Goal: Transaction & Acquisition: Download file/media

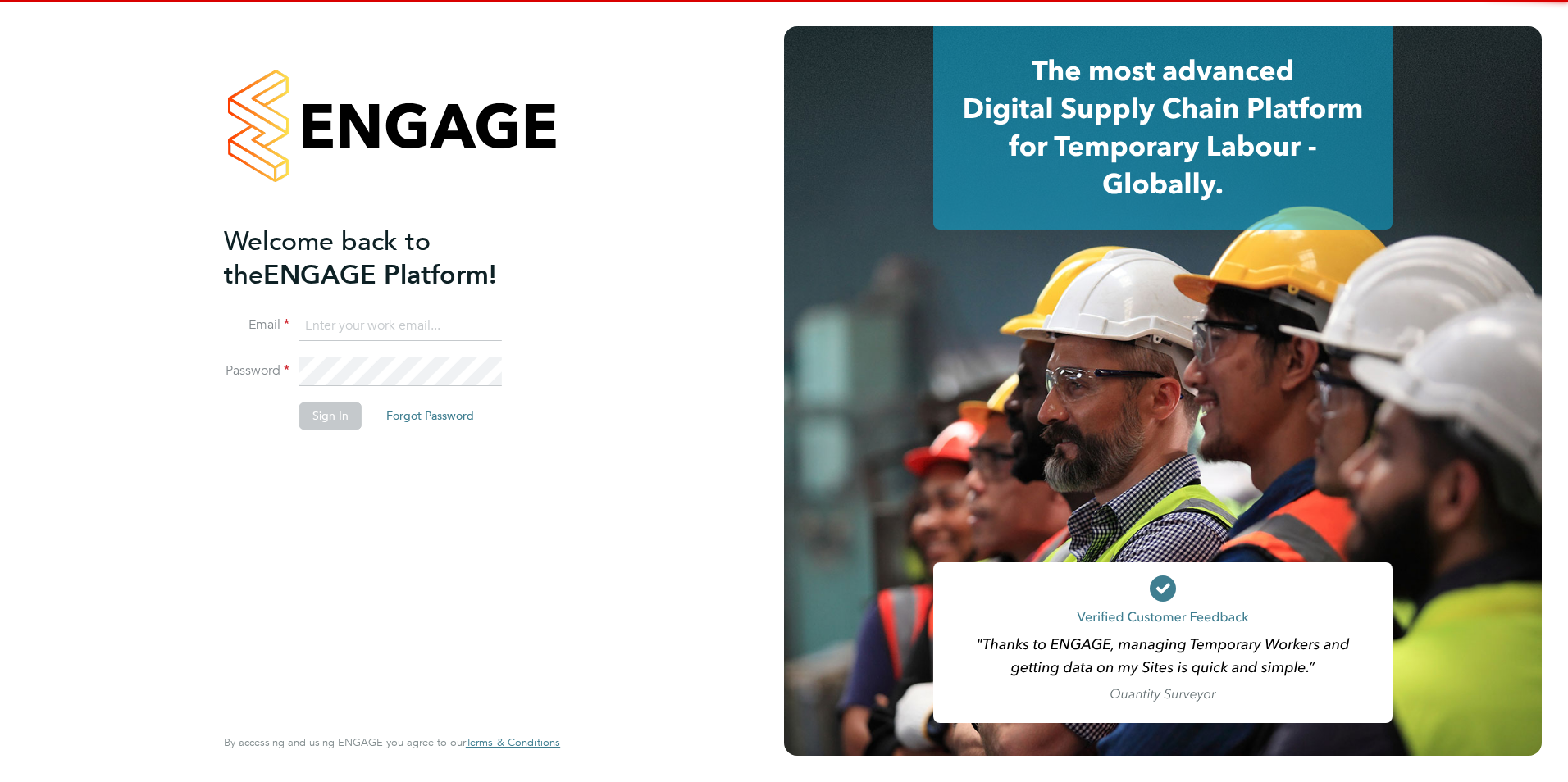
type input "[EMAIL_ADDRESS][DOMAIN_NAME]"
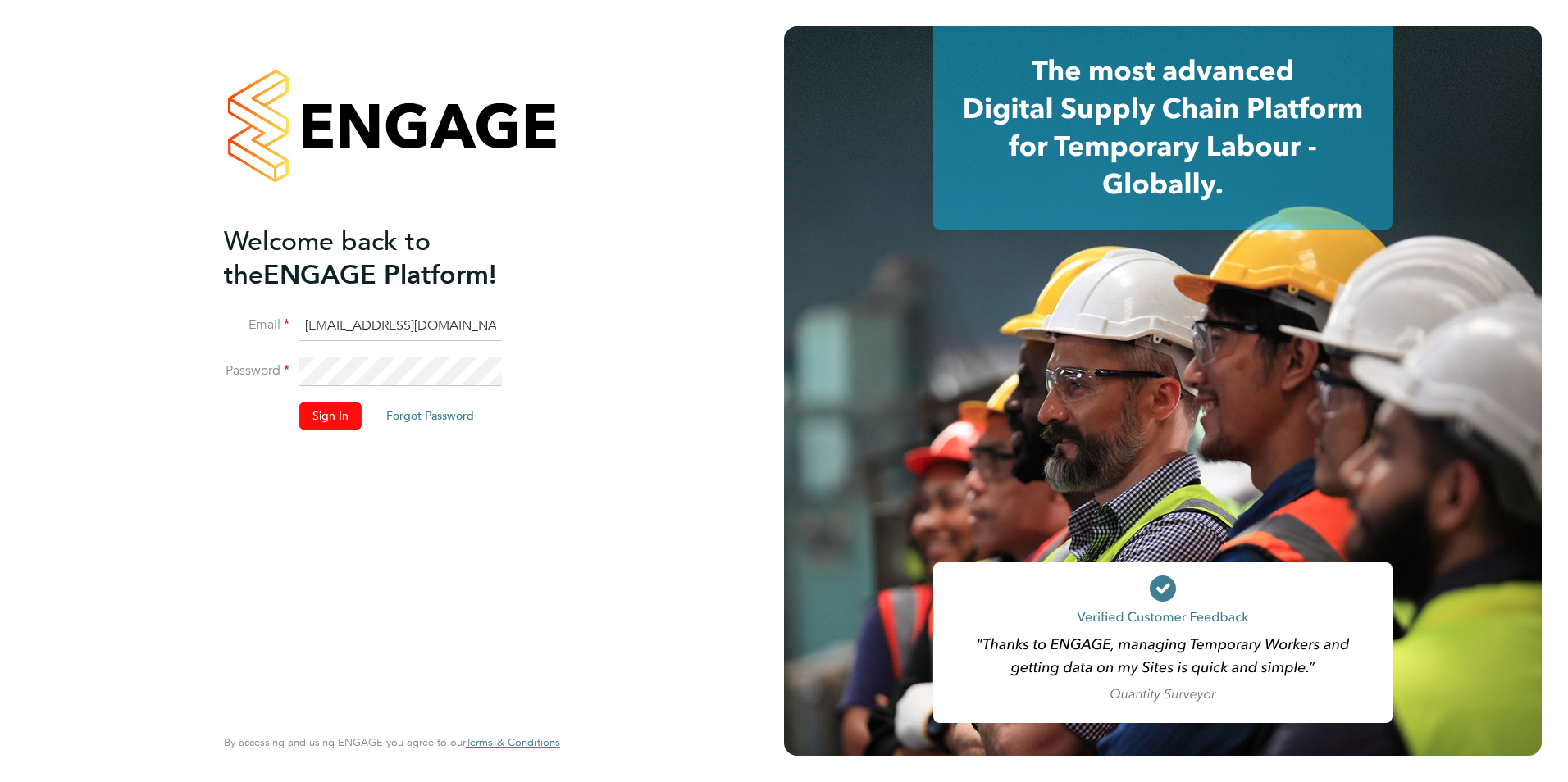
click at [342, 417] on button "Sign In" at bounding box center [331, 415] width 63 height 27
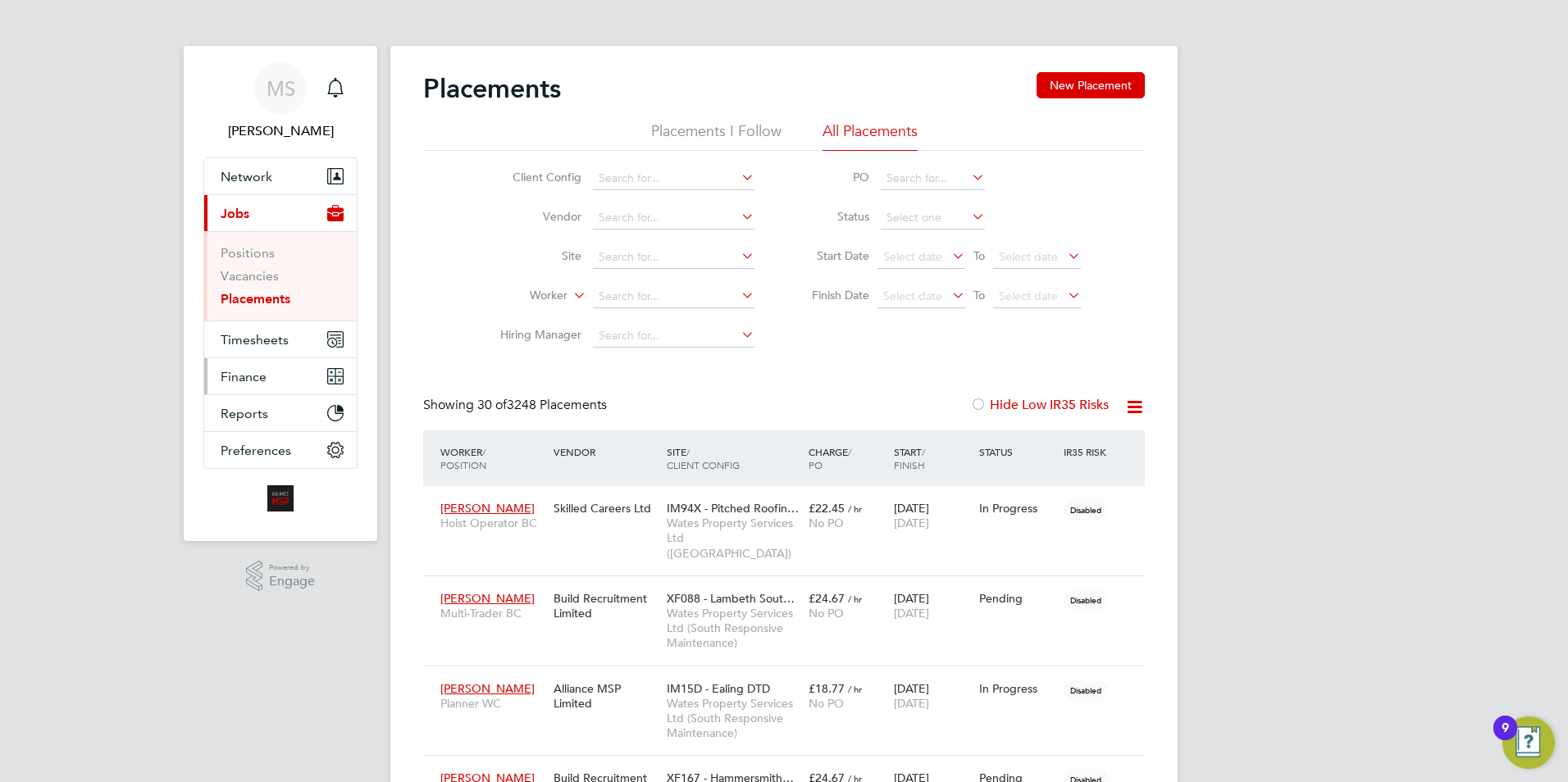
click at [243, 373] on span "Finance" at bounding box center [243, 377] width 46 height 15
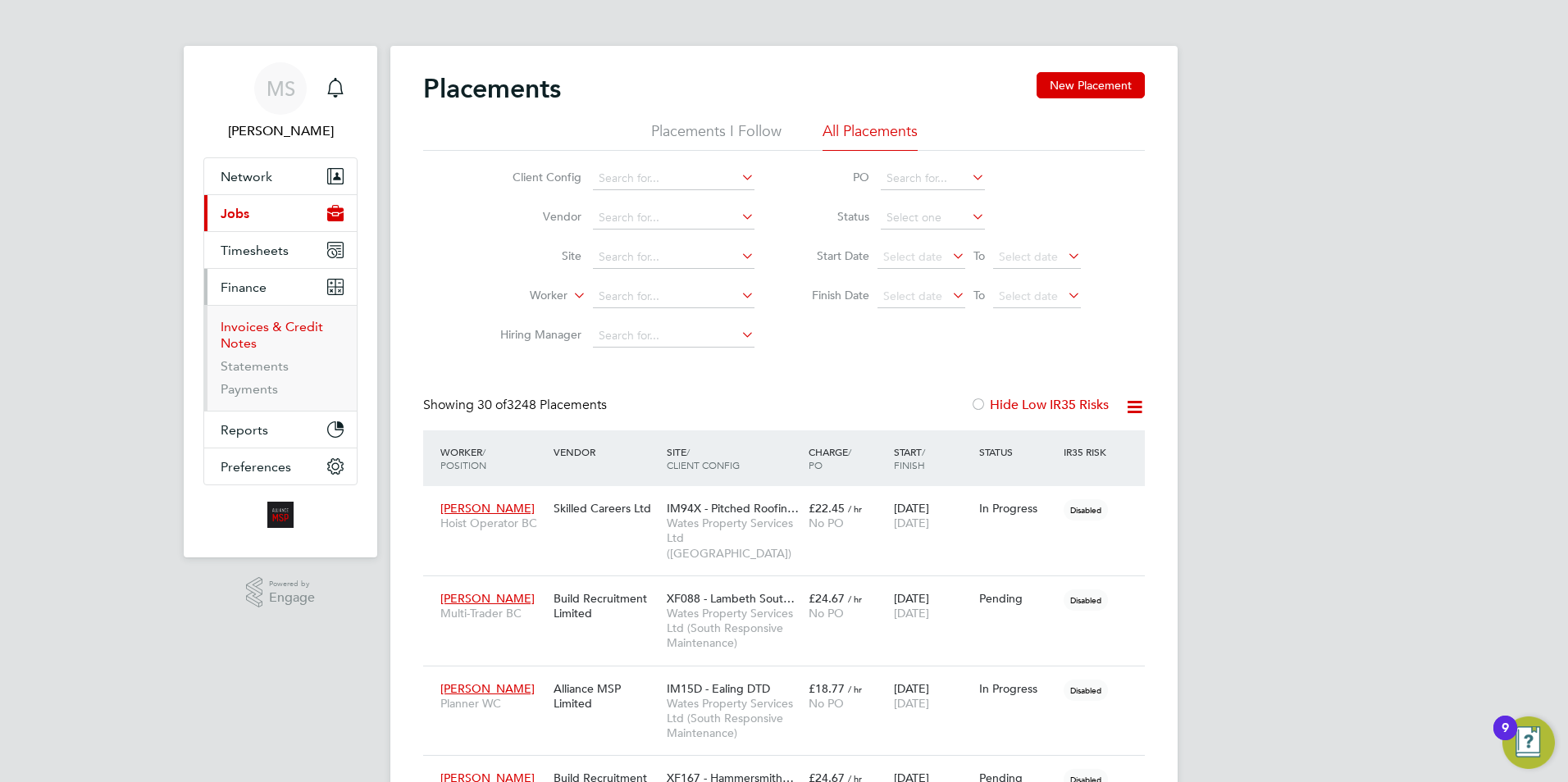
click at [248, 331] on link "Invoices & Credit Notes" at bounding box center [271, 334] width 102 height 32
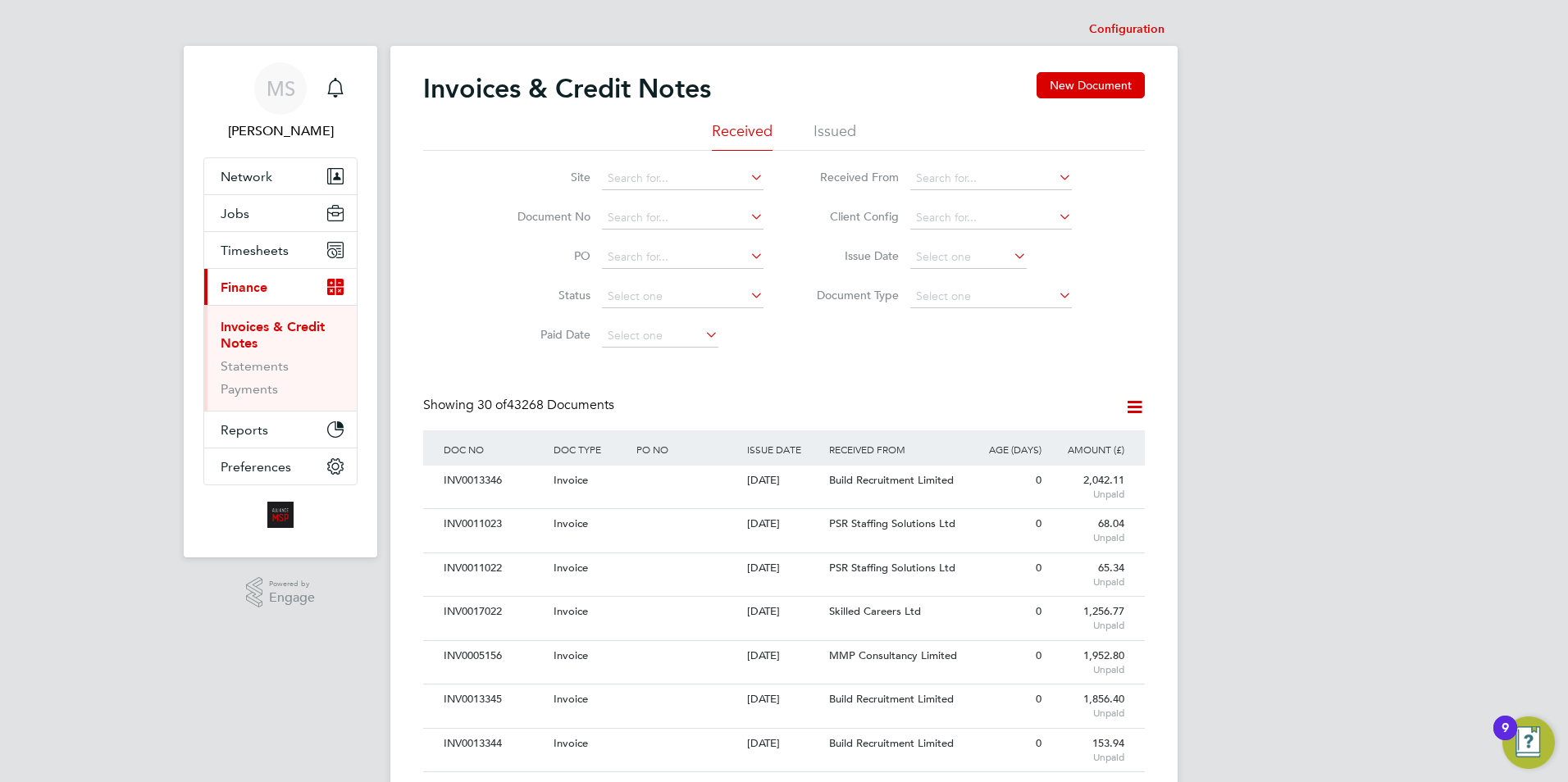
click at [1136, 411] on icon at bounding box center [1134, 407] width 21 height 21
click at [1016, 446] on li "Download invoices" at bounding box center [1065, 446] width 155 height 23
click at [1127, 409] on icon at bounding box center [1134, 407] width 21 height 21
click at [1049, 470] on li "Download credit notes" at bounding box center [1065, 469] width 155 height 23
click at [844, 125] on li "Issued" at bounding box center [835, 136] width 43 height 29
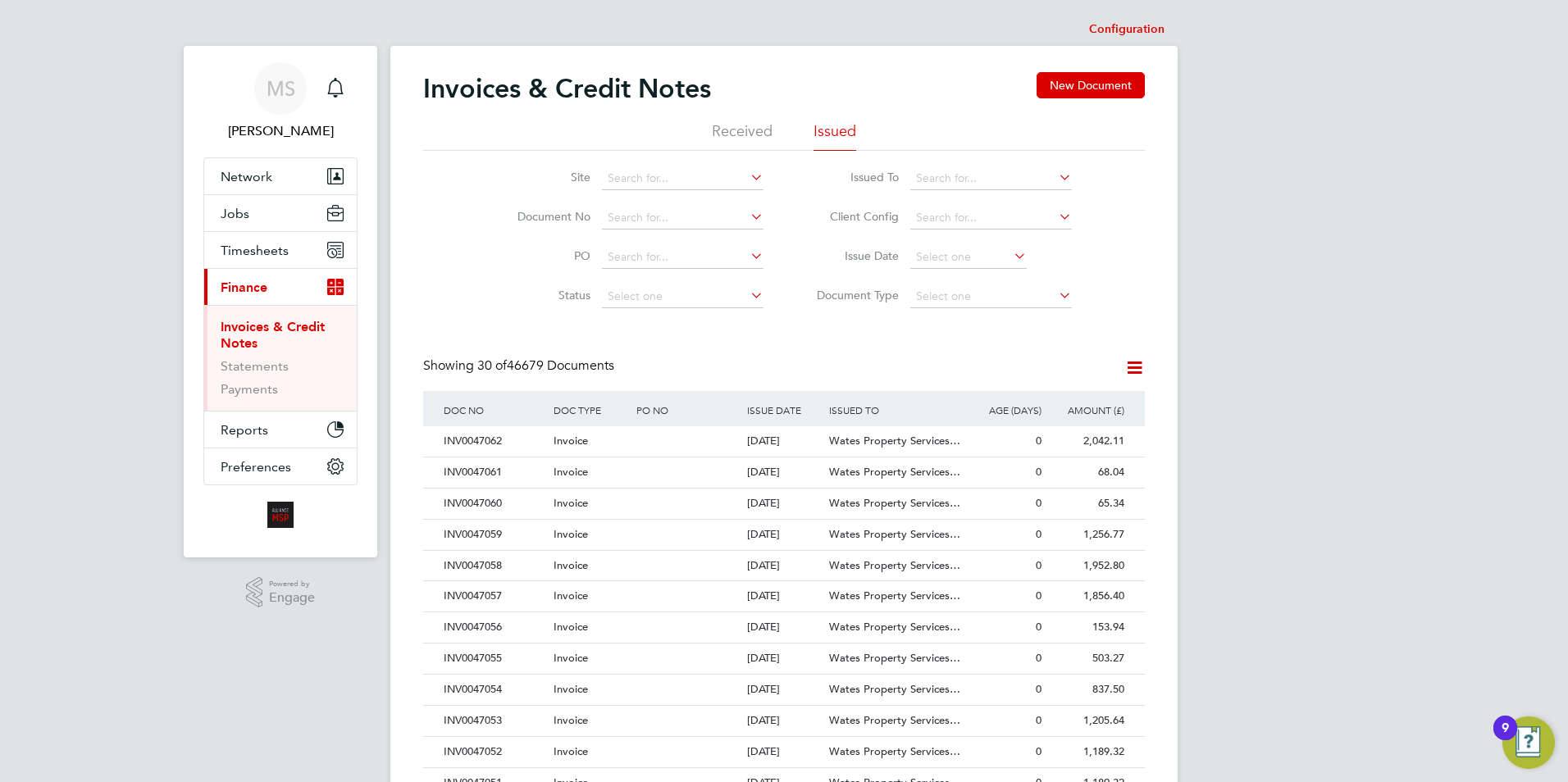
click at [1130, 368] on icon at bounding box center [1134, 367] width 21 height 21
click at [1045, 409] on li "Download invoices" at bounding box center [1065, 406] width 155 height 23
click at [1132, 365] on icon at bounding box center [1134, 367] width 21 height 21
click at [1047, 427] on li "Download credit notes" at bounding box center [1065, 429] width 155 height 23
